Goal: Task Accomplishment & Management: Use online tool/utility

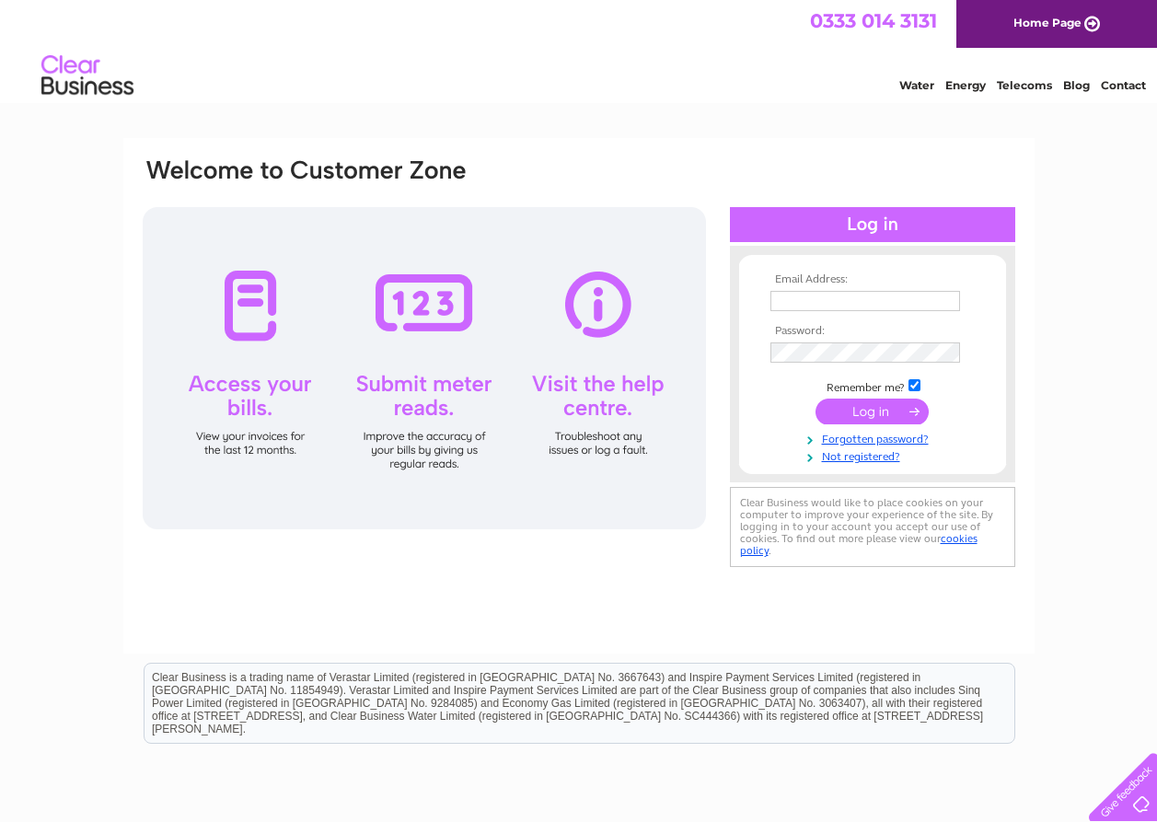
type input "[EMAIL_ADDRESS][DOMAIN_NAME]"
click at [866, 412] on input "submit" at bounding box center [871, 412] width 113 height 26
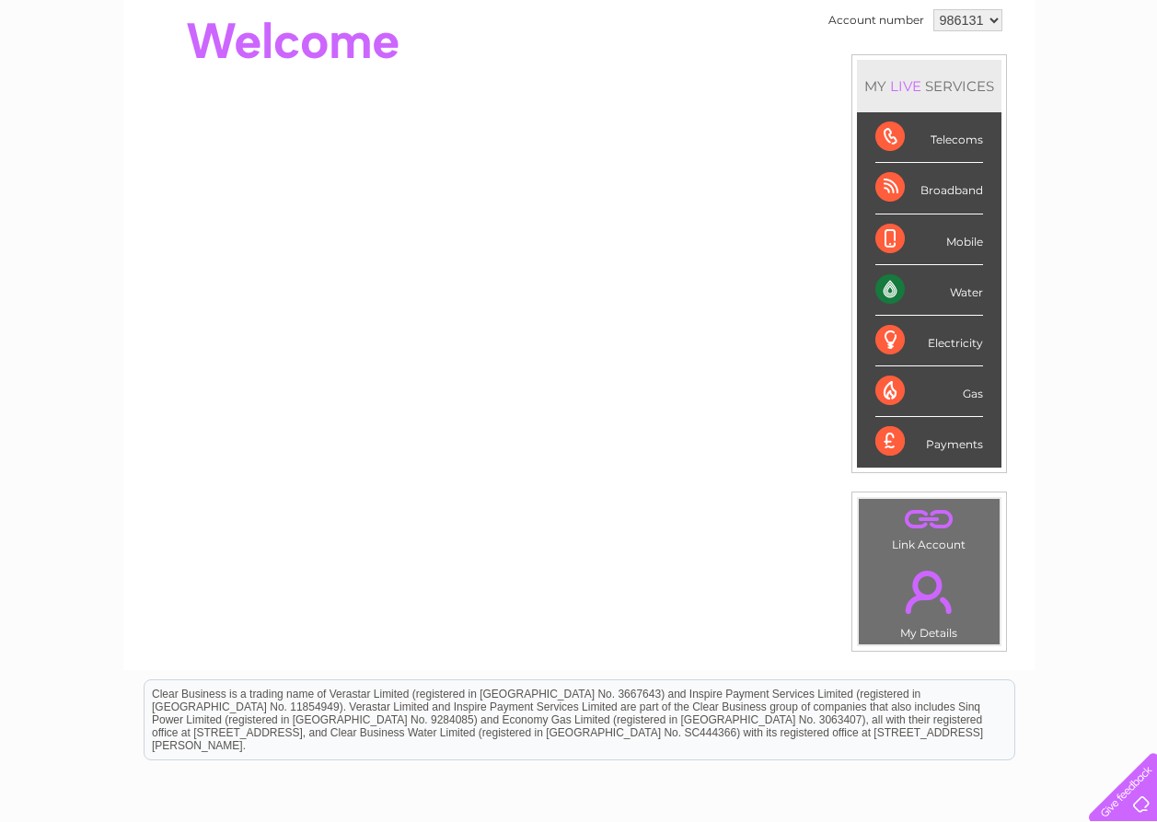
scroll to position [180, 0]
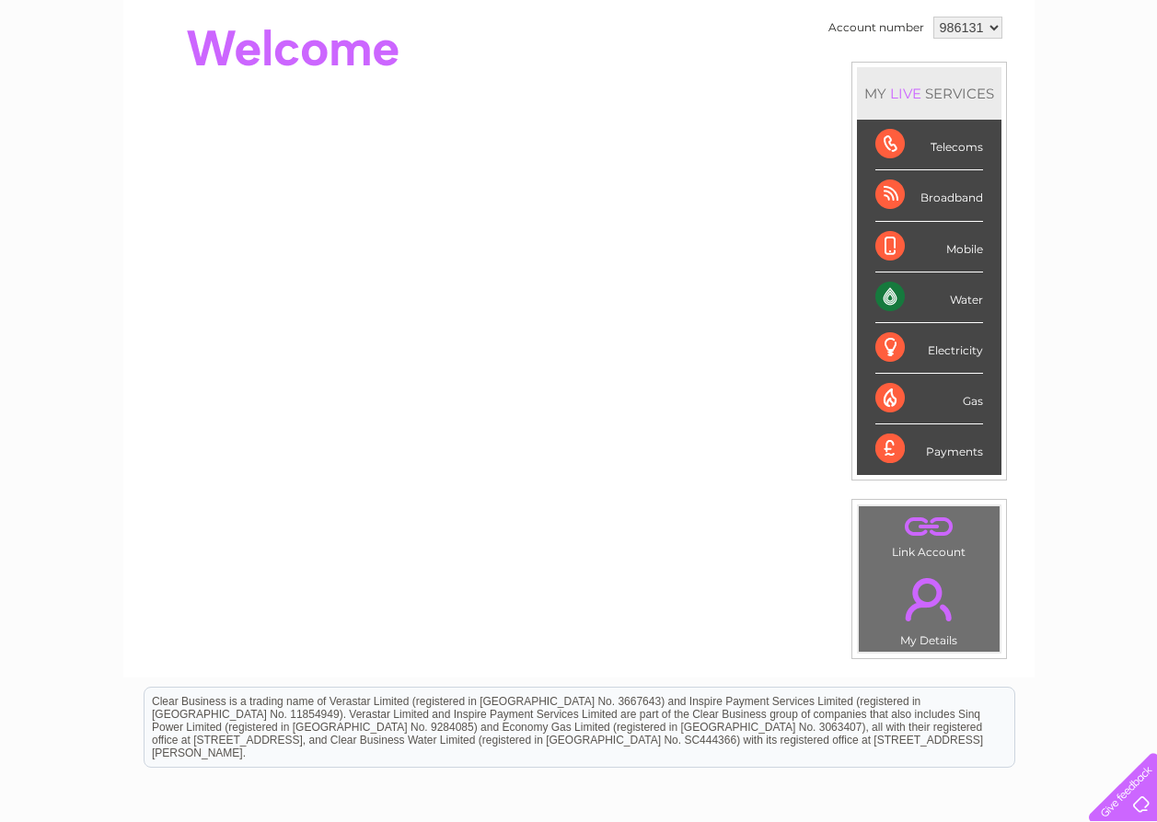
click at [885, 293] on div "Water" at bounding box center [929, 297] width 108 height 51
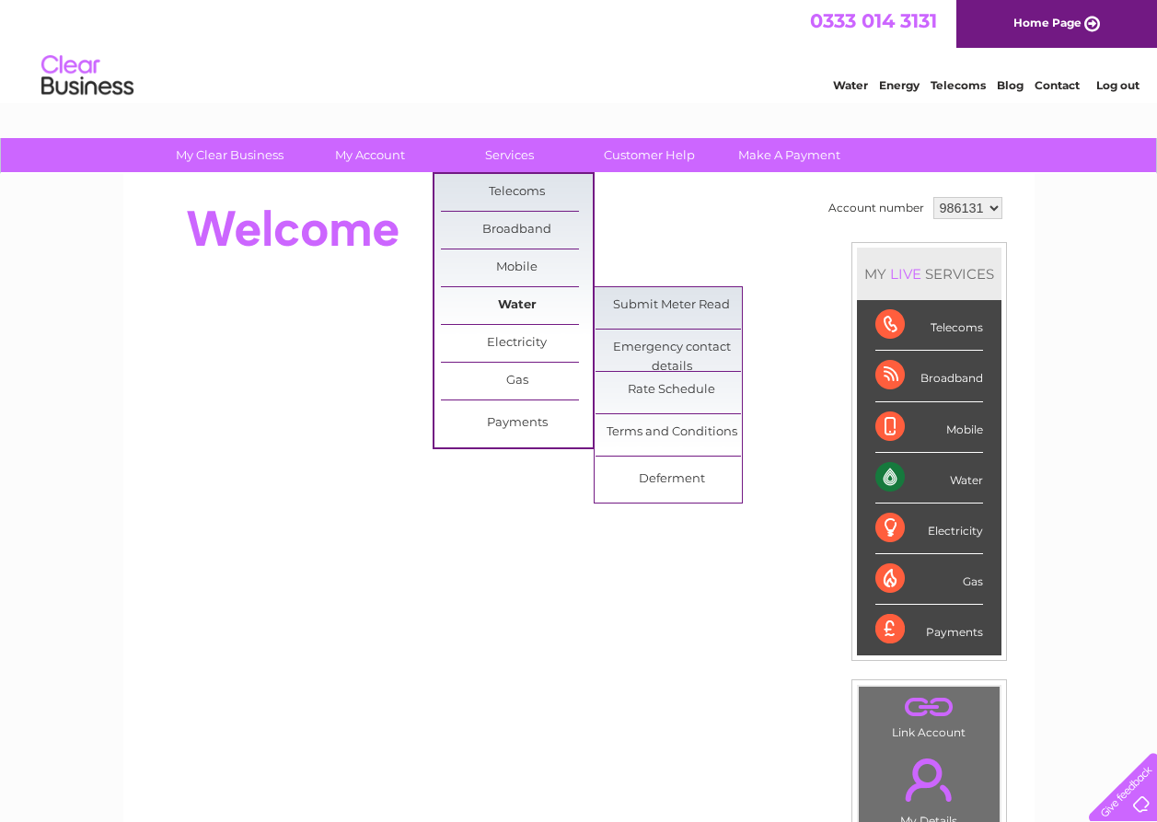
click at [513, 297] on link "Water" at bounding box center [517, 305] width 152 height 37
click at [625, 307] on link "Submit Meter Read" at bounding box center [672, 305] width 152 height 37
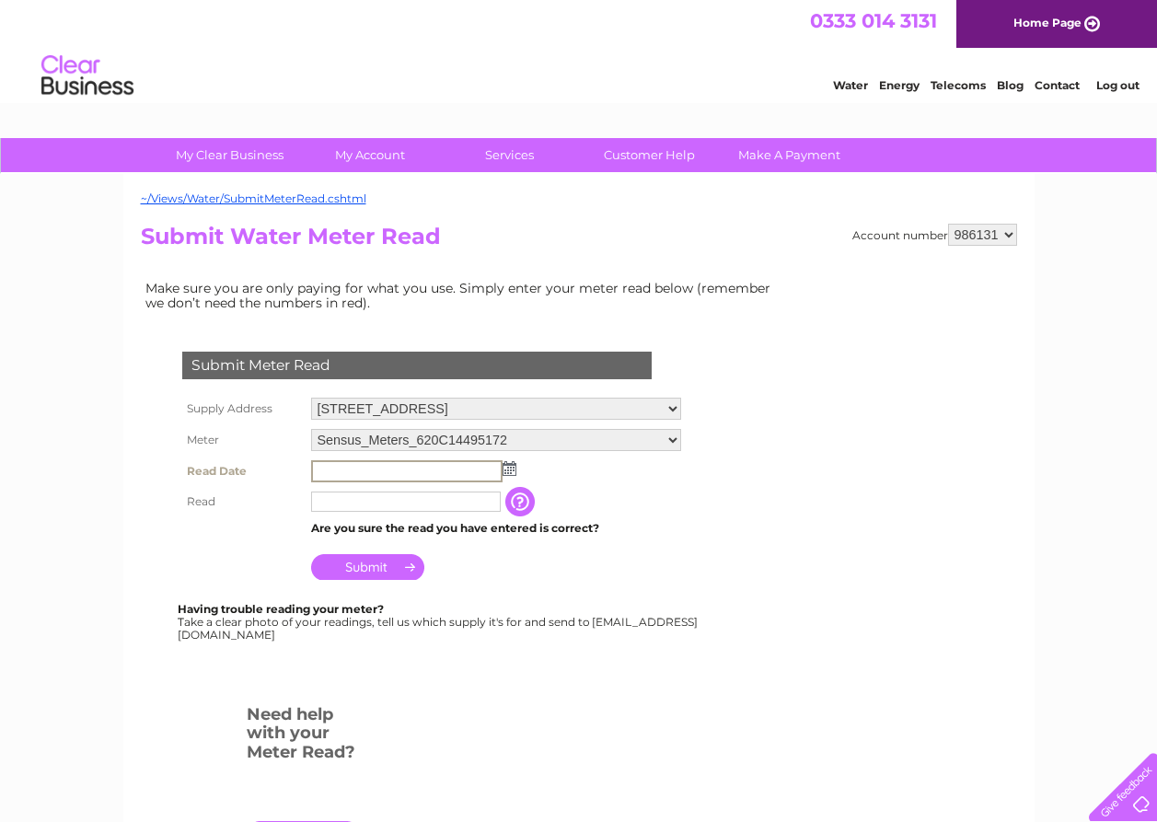
click at [340, 468] on input "text" at bounding box center [406, 471] width 191 height 22
click at [508, 468] on img at bounding box center [508, 467] width 14 height 15
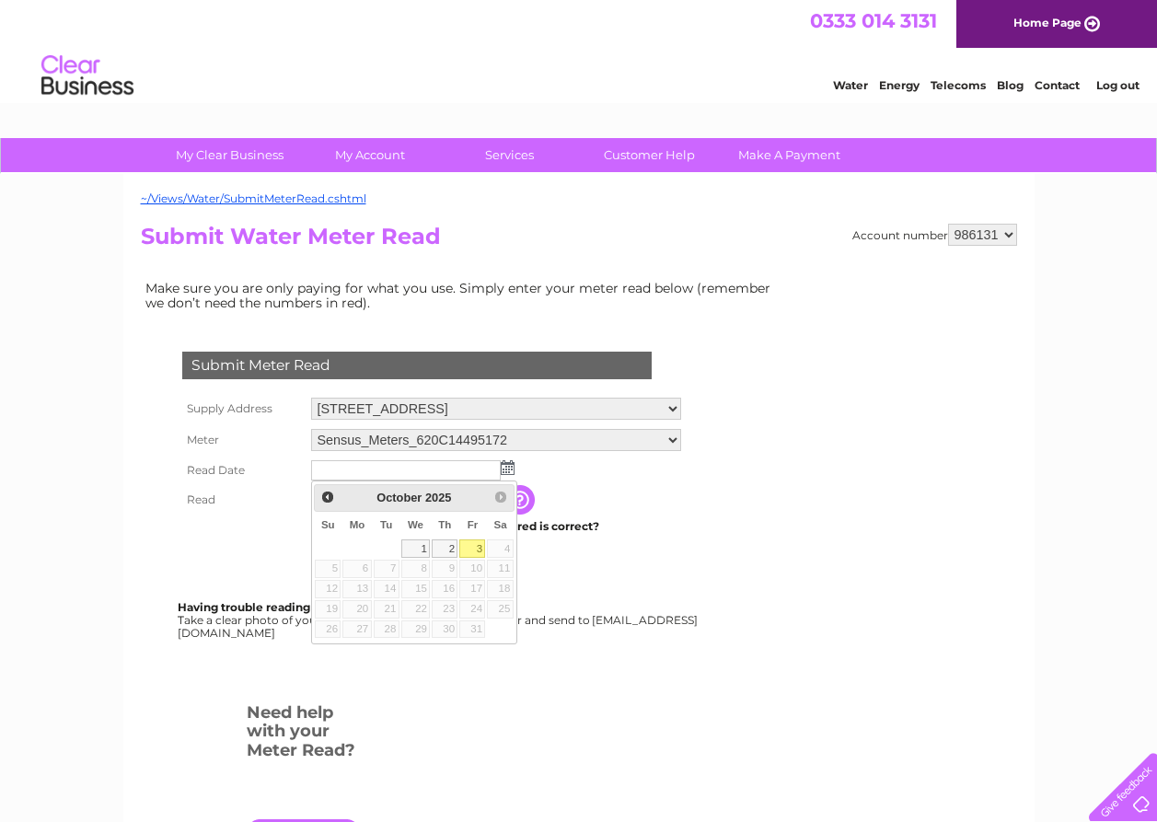
click at [478, 547] on link "3" at bounding box center [472, 548] width 26 height 18
type input "[DATE]"
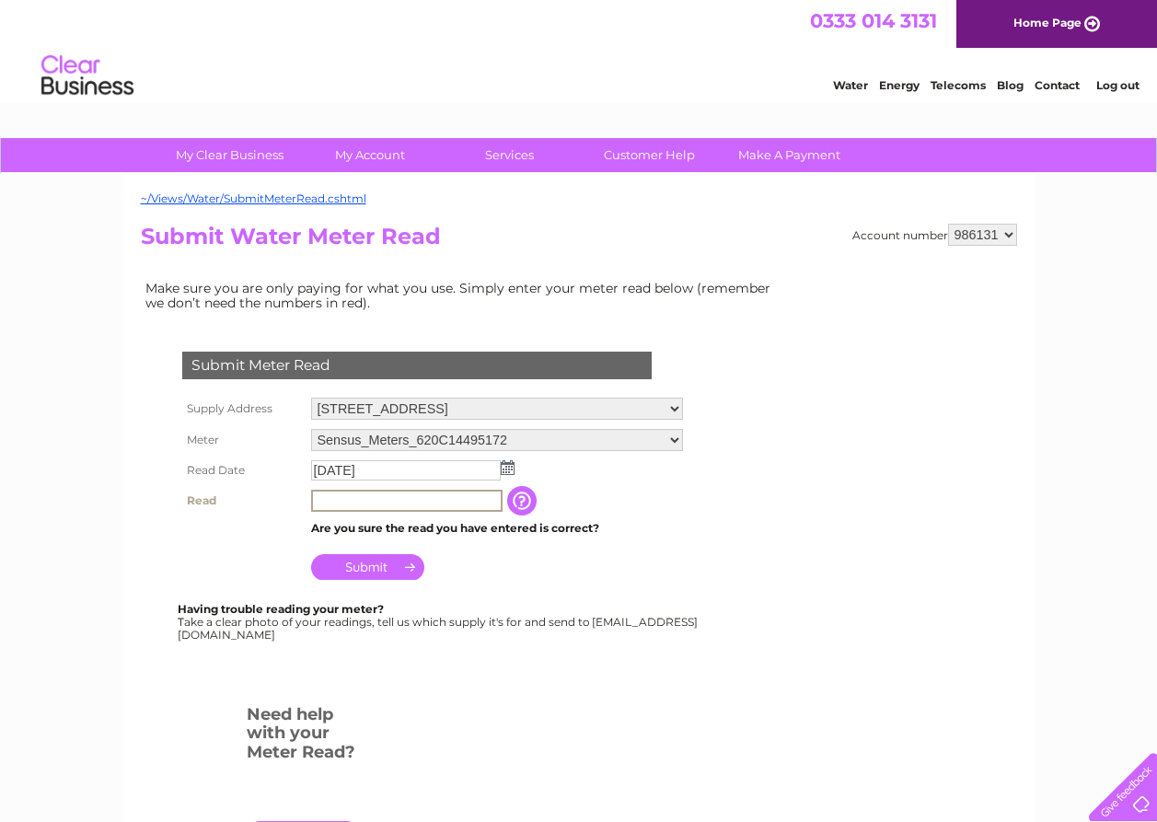
click at [327, 502] on input "text" at bounding box center [406, 501] width 191 height 22
type input "2"
click at [316, 502] on input "text" at bounding box center [406, 501] width 191 height 22
click at [330, 497] on input "00219" at bounding box center [406, 501] width 191 height 22
click at [337, 500] on input "219" at bounding box center [406, 501] width 191 height 22
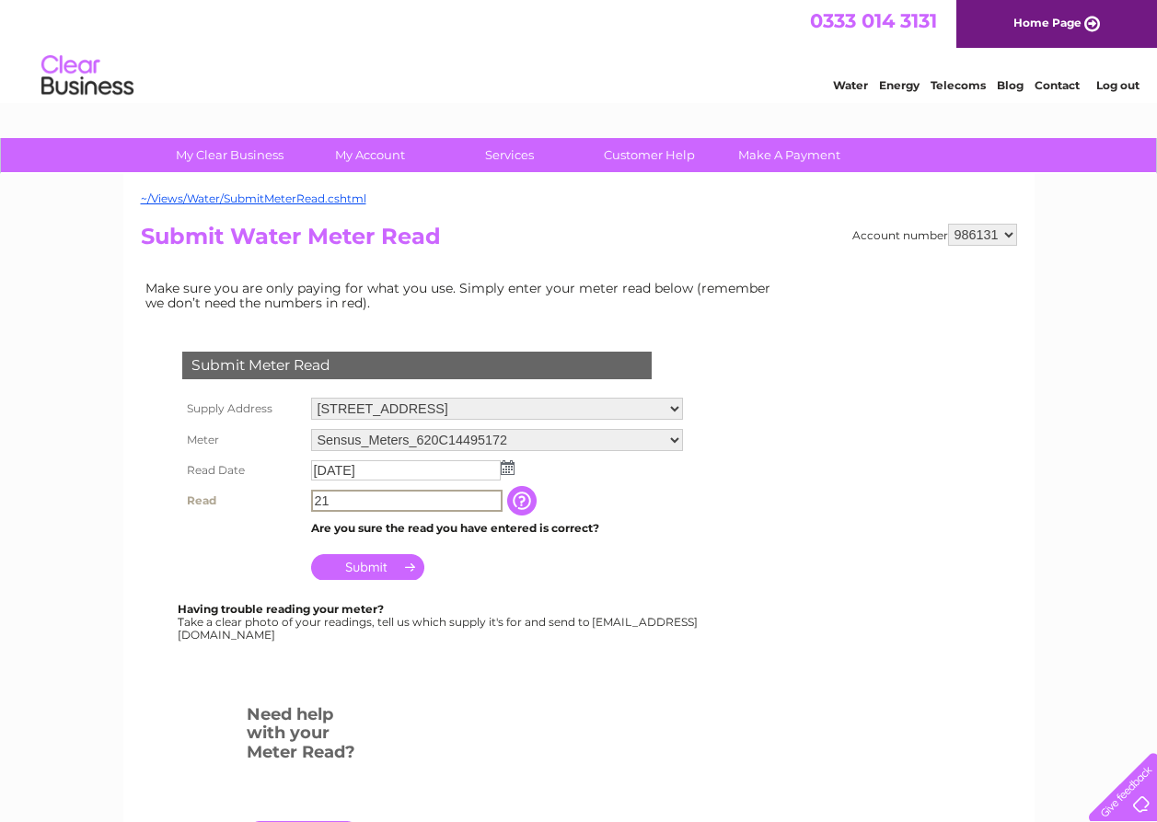
type input "2"
click at [524, 497] on input "button" at bounding box center [521, 499] width 33 height 29
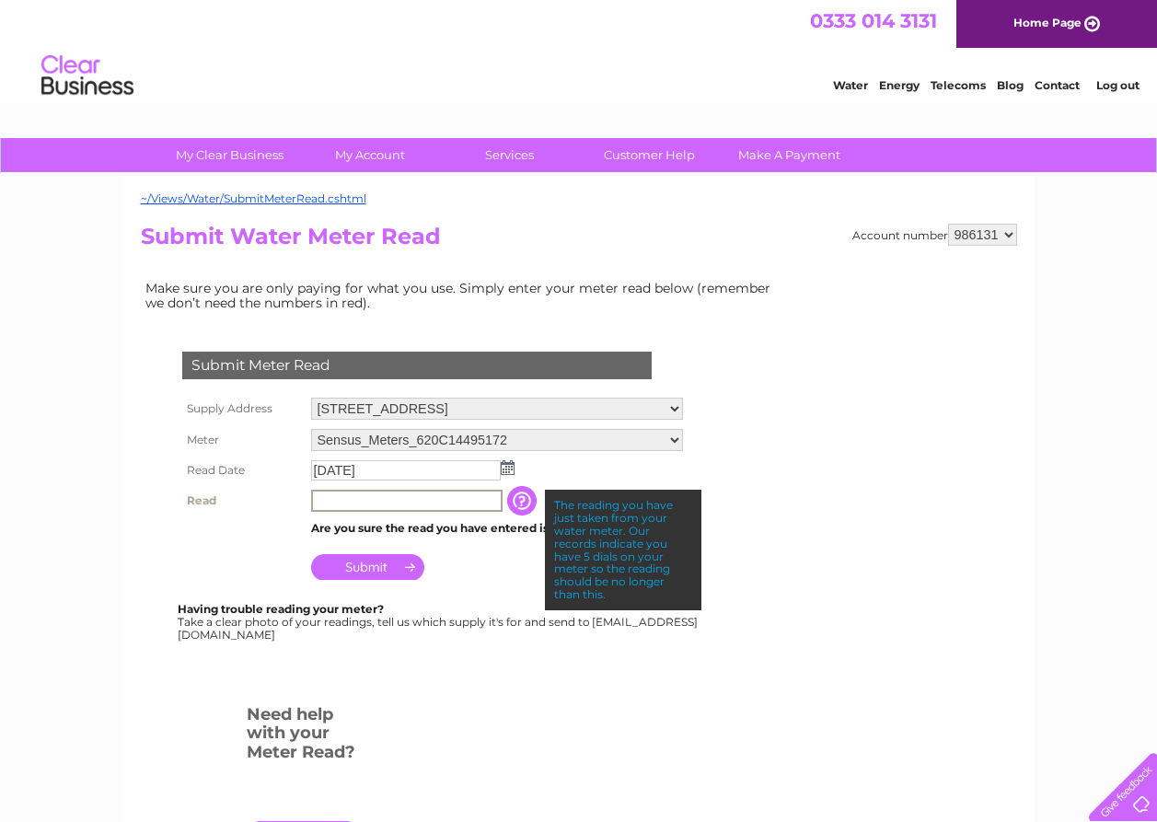
click at [318, 496] on input "text" at bounding box center [406, 501] width 191 height 22
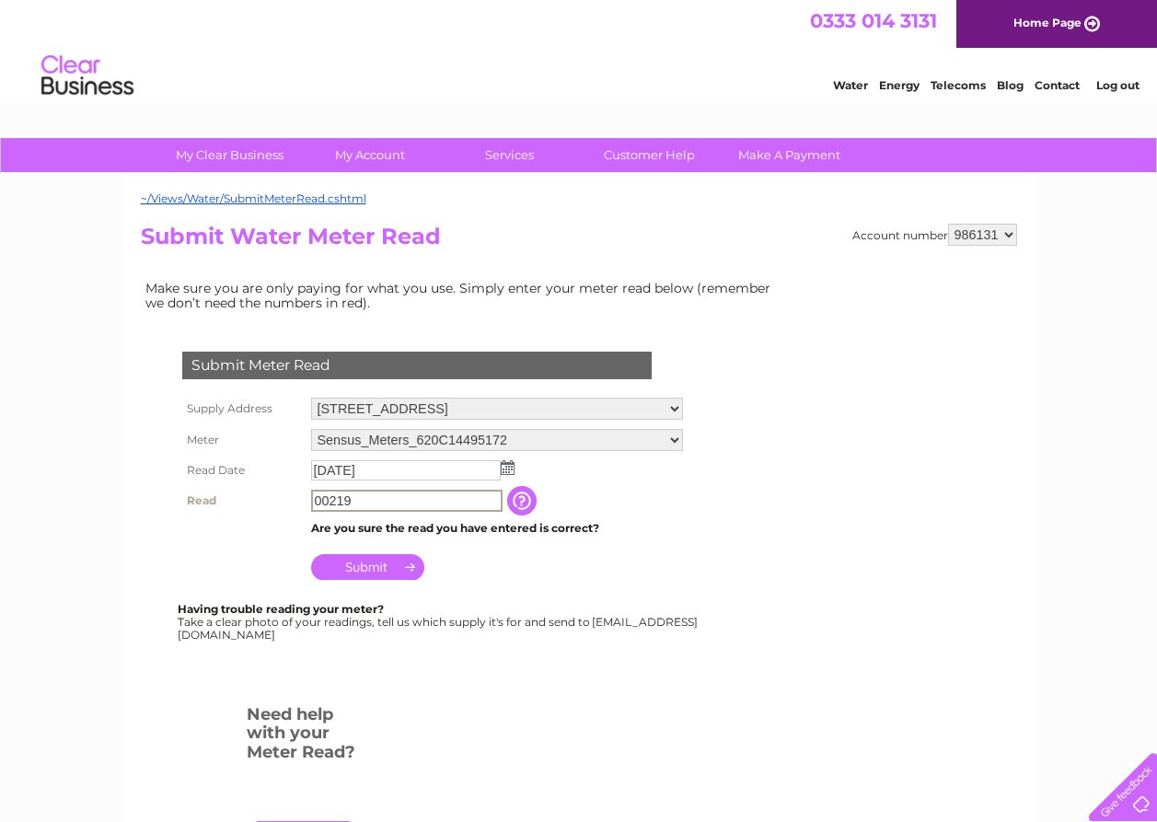
click at [526, 498] on input "button" at bounding box center [523, 500] width 33 height 29
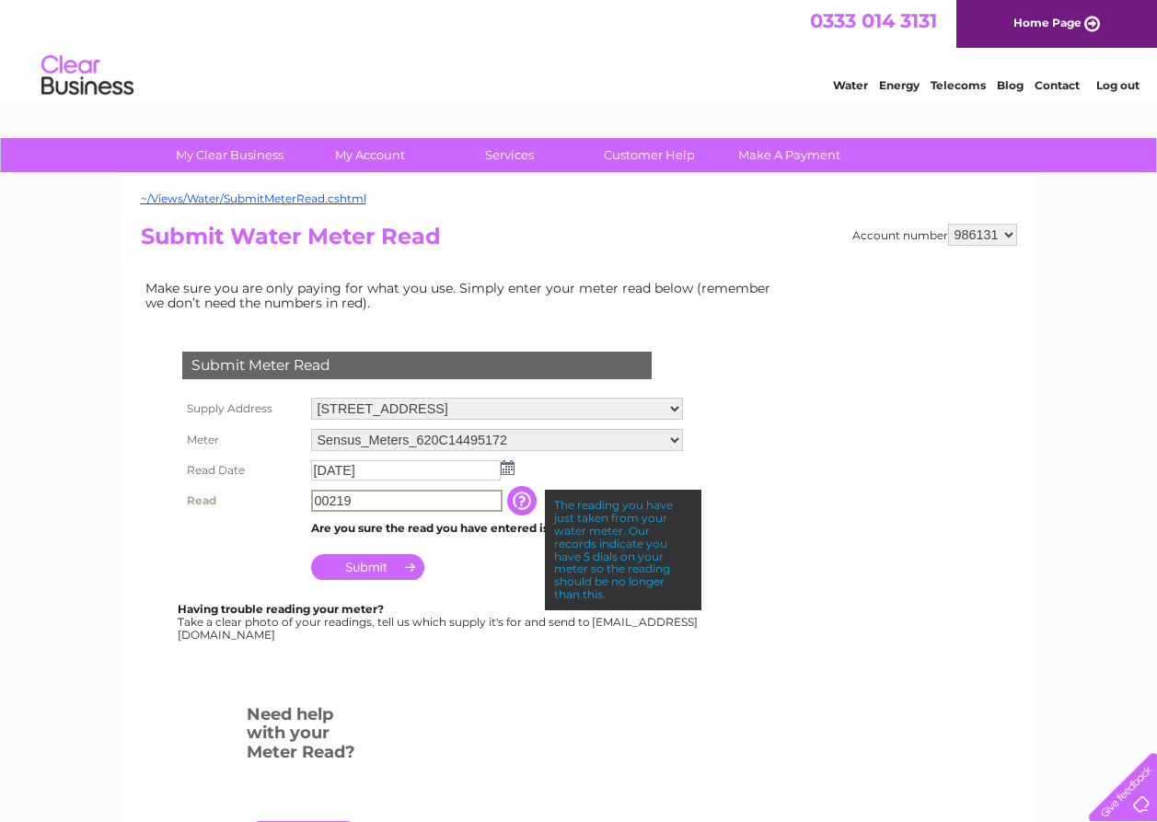
click at [353, 498] on input "00219" at bounding box center [406, 501] width 191 height 22
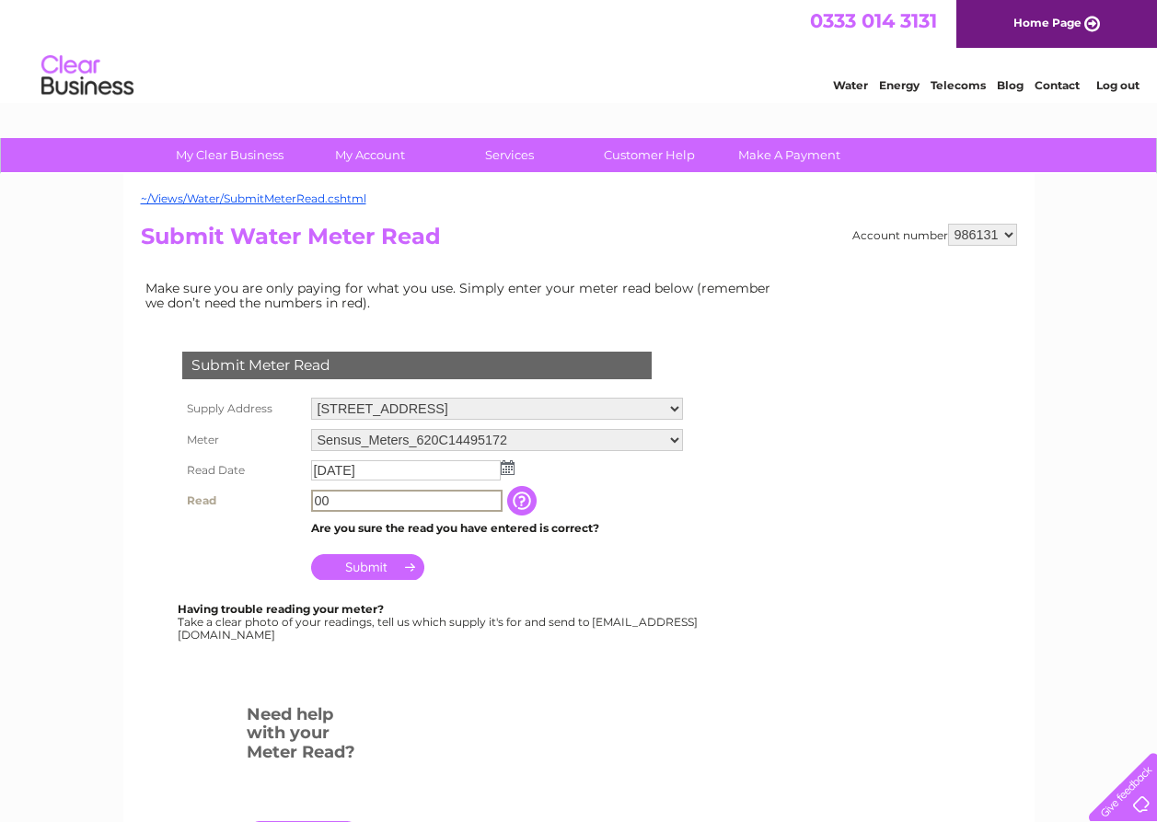
type input "0"
click at [376, 566] on input "Submit" at bounding box center [367, 565] width 113 height 26
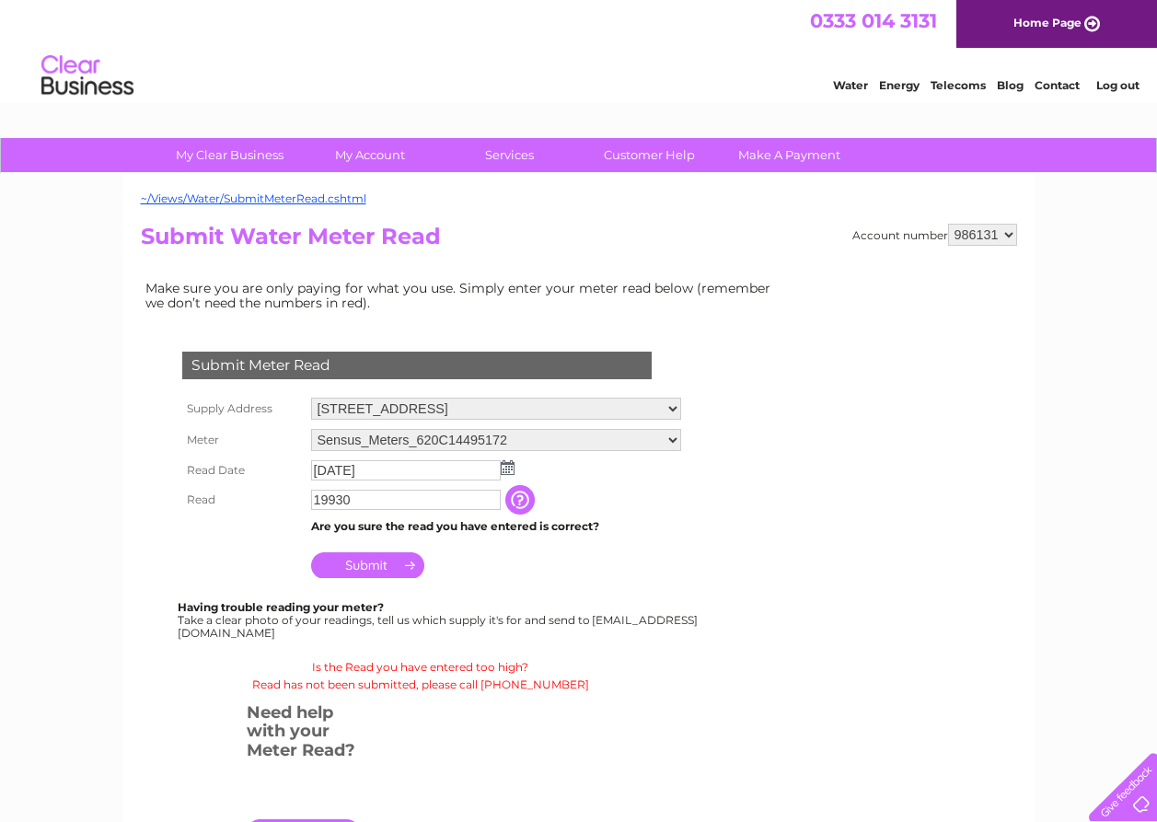
click at [370, 569] on input "Submit" at bounding box center [367, 565] width 113 height 26
click at [327, 499] on input "19930" at bounding box center [406, 501] width 191 height 22
click at [341, 500] on input "930" at bounding box center [406, 501] width 191 height 22
click at [365, 570] on input "Submit" at bounding box center [367, 565] width 113 height 26
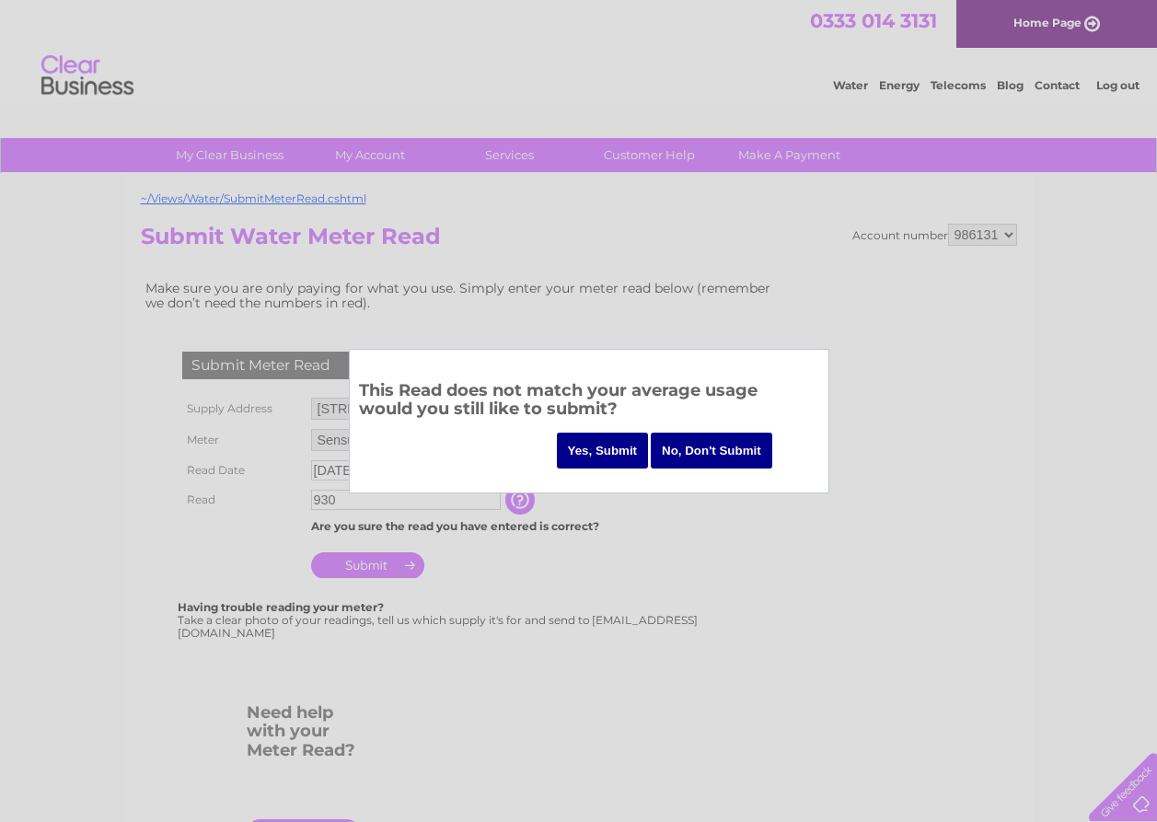
click at [710, 458] on input "No, Don't Submit" at bounding box center [711, 451] width 121 height 36
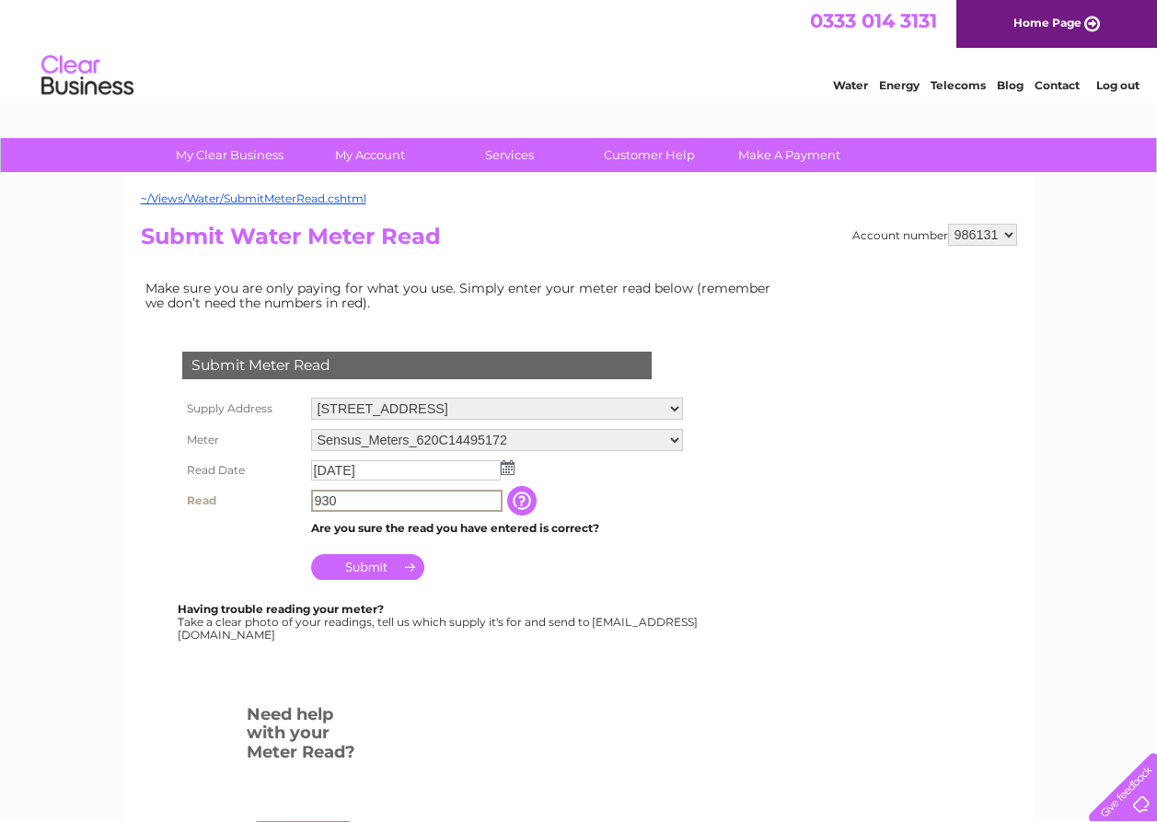
click at [336, 497] on input "930" at bounding box center [406, 501] width 191 height 22
type input "9"
click at [317, 496] on input "text" at bounding box center [406, 501] width 191 height 22
click at [359, 565] on input "Submit" at bounding box center [367, 567] width 113 height 26
click at [326, 501] on input "text" at bounding box center [406, 501] width 191 height 22
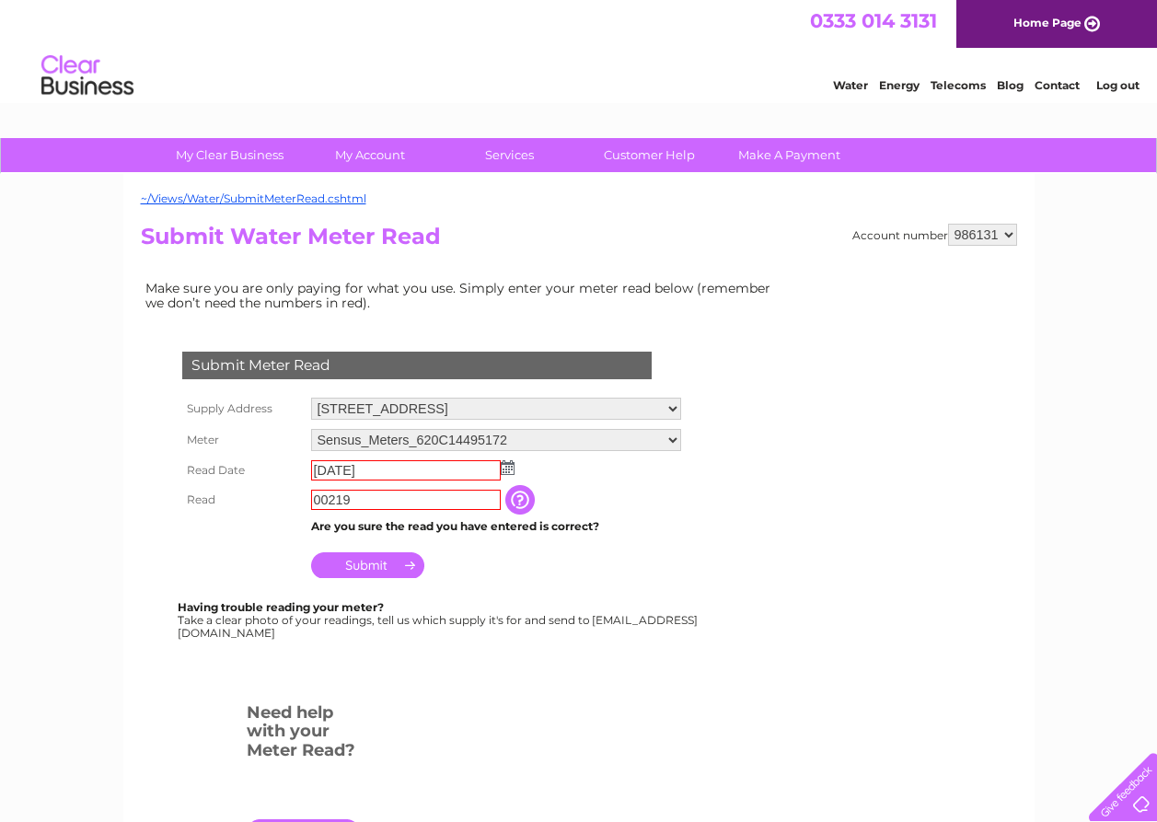
click at [363, 565] on input "Submit" at bounding box center [367, 565] width 113 height 26
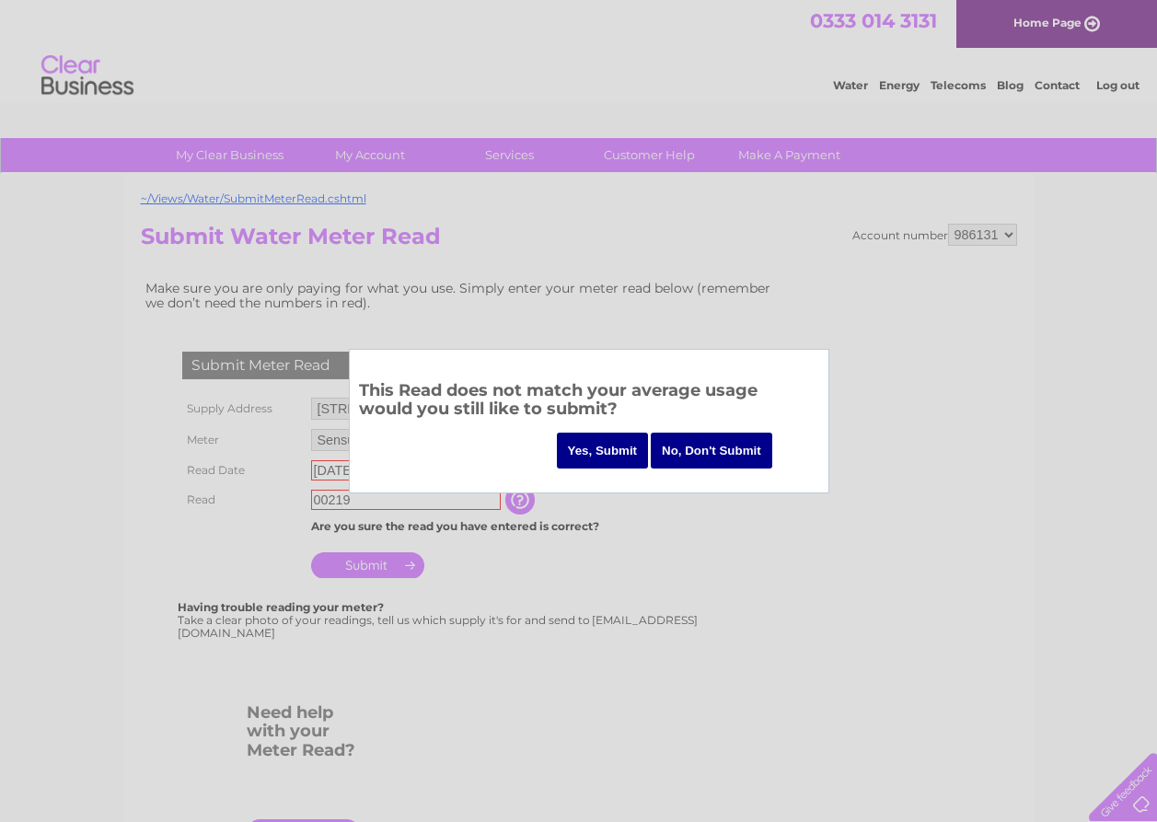
click at [735, 445] on input "No, Don't Submit" at bounding box center [711, 451] width 121 height 36
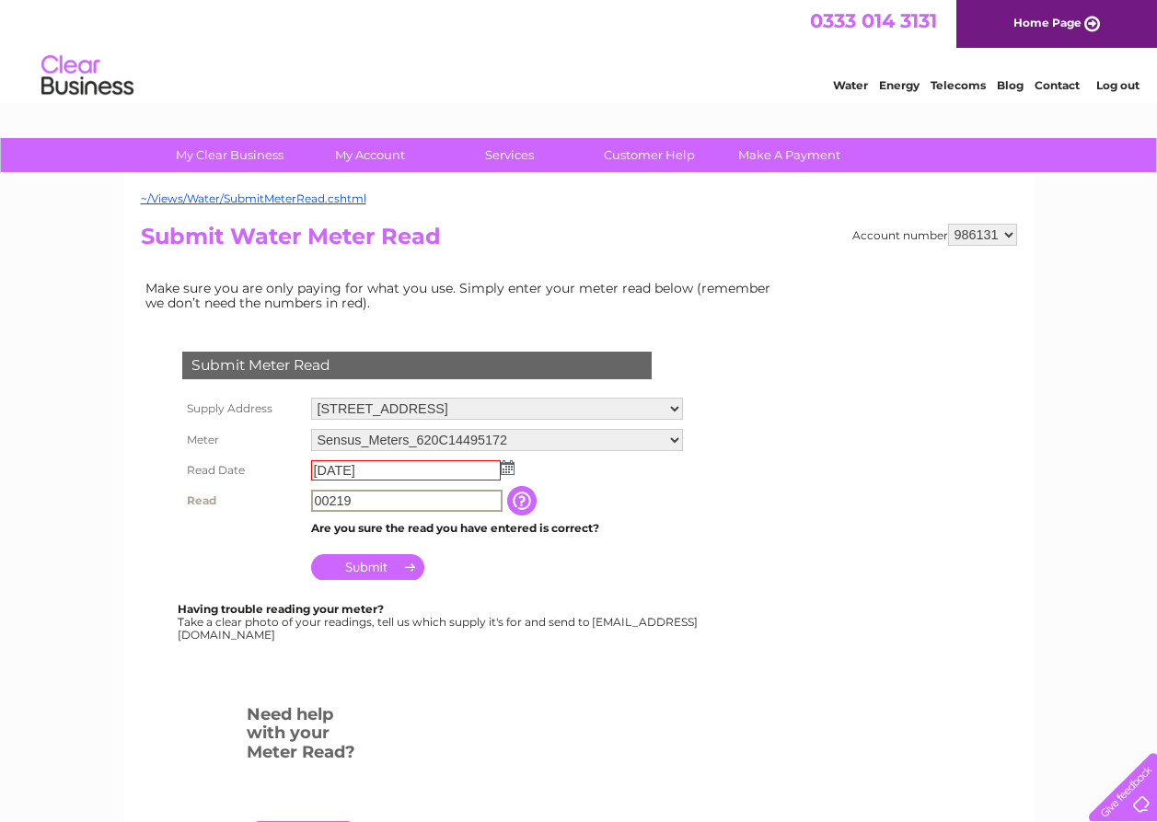
click at [355, 499] on input "00219" at bounding box center [406, 501] width 191 height 22
type input "0"
